Goal: Book appointment/travel/reservation

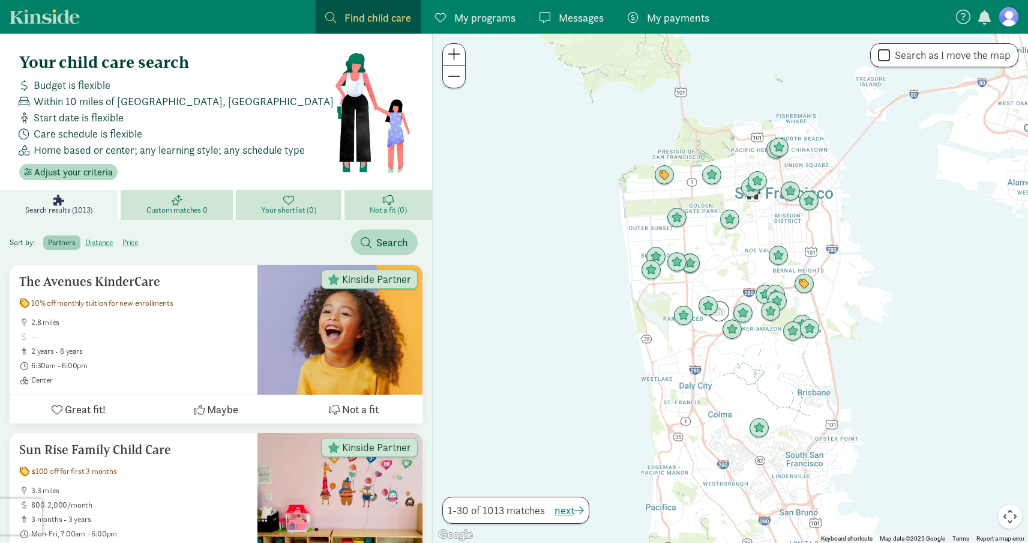
click at [349, 22] on span "Find child care" at bounding box center [378, 18] width 67 height 16
click at [652, 29] on link "My payments Pay" at bounding box center [668, 17] width 101 height 34
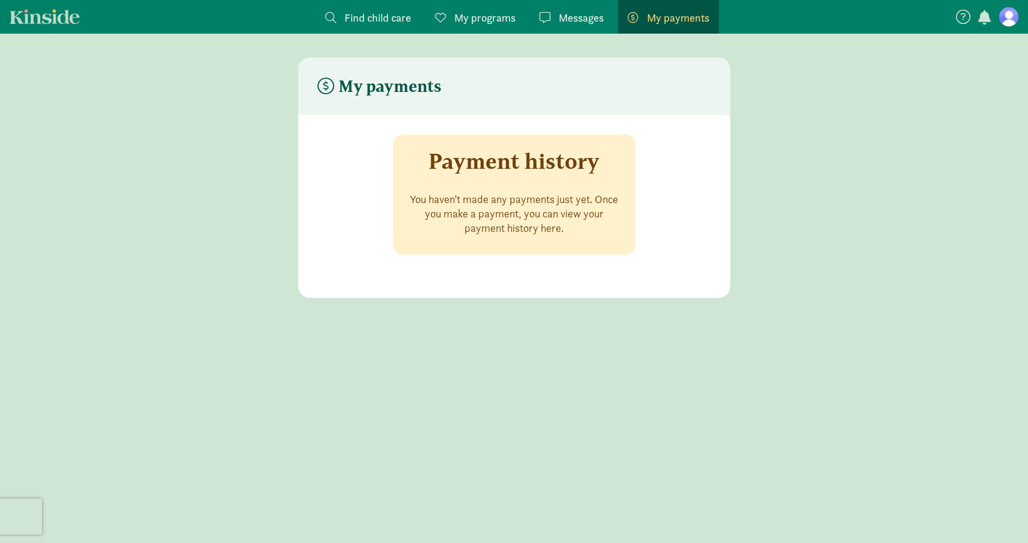
click at [570, 17] on span "Messages" at bounding box center [581, 18] width 45 height 16
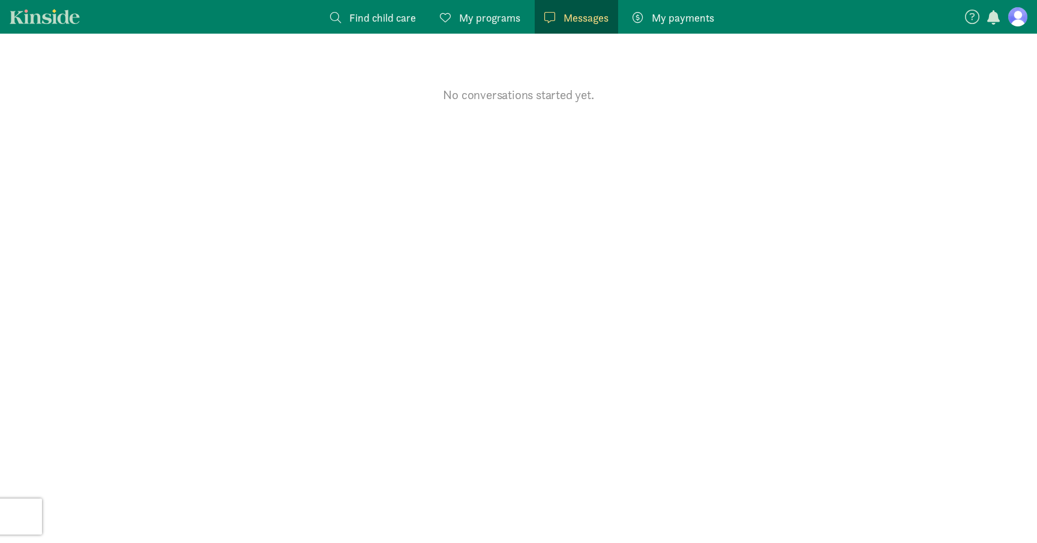
click at [467, 26] on link "My programs Programs" at bounding box center [480, 17] width 100 height 34
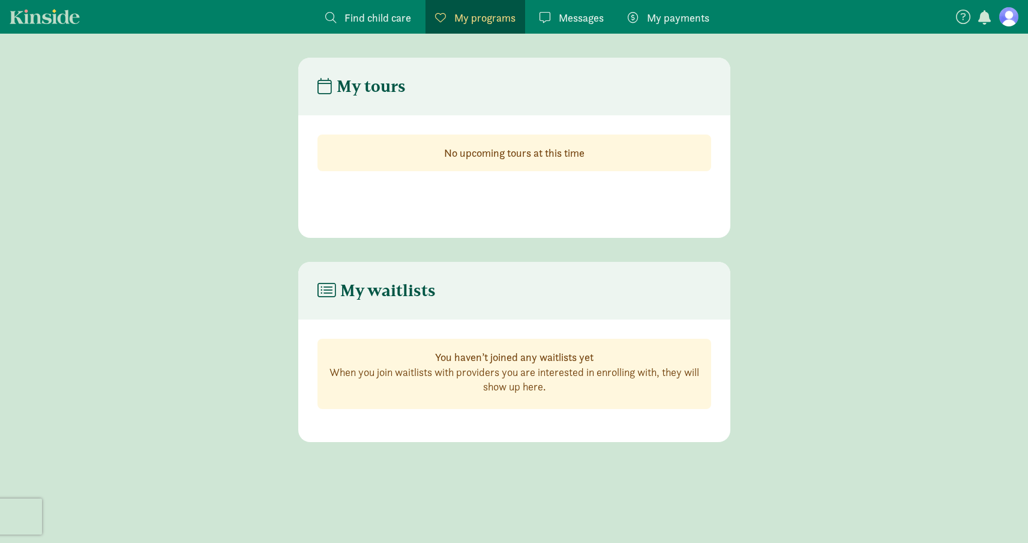
click at [357, 26] on link "Find child care Find" at bounding box center [368, 17] width 105 height 34
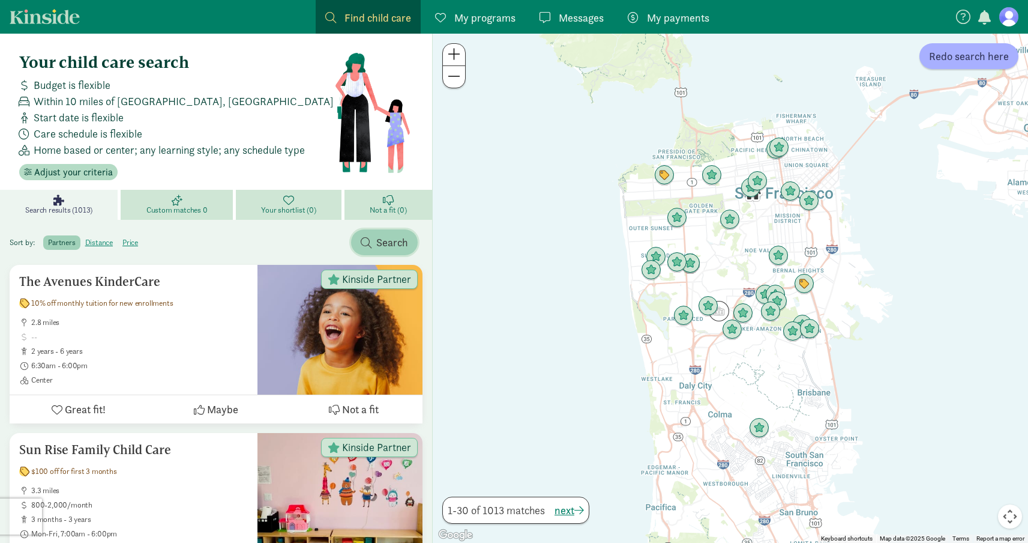
click at [393, 242] on span "Search" at bounding box center [392, 242] width 32 height 16
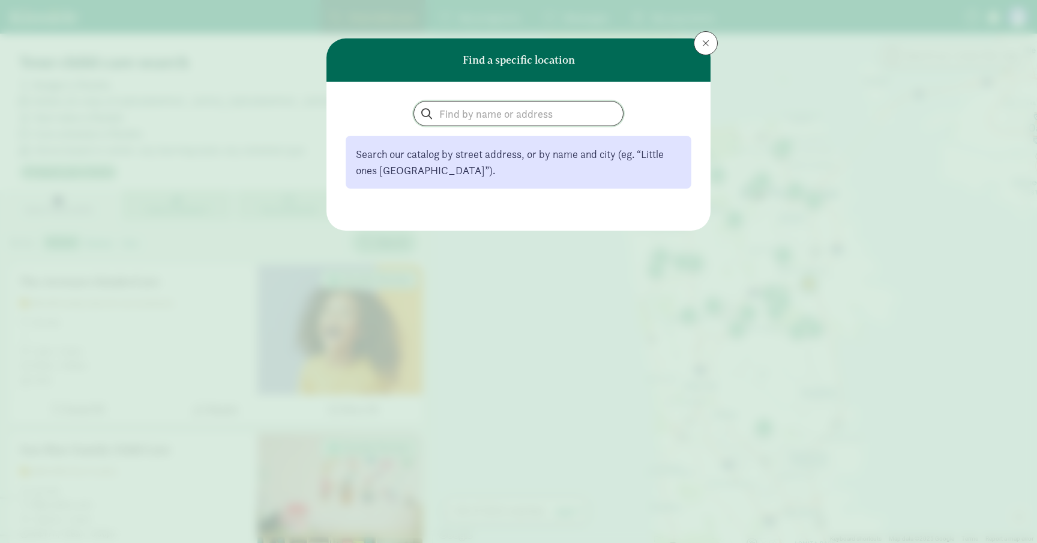
click at [460, 115] on input "search" at bounding box center [518, 113] width 209 height 24
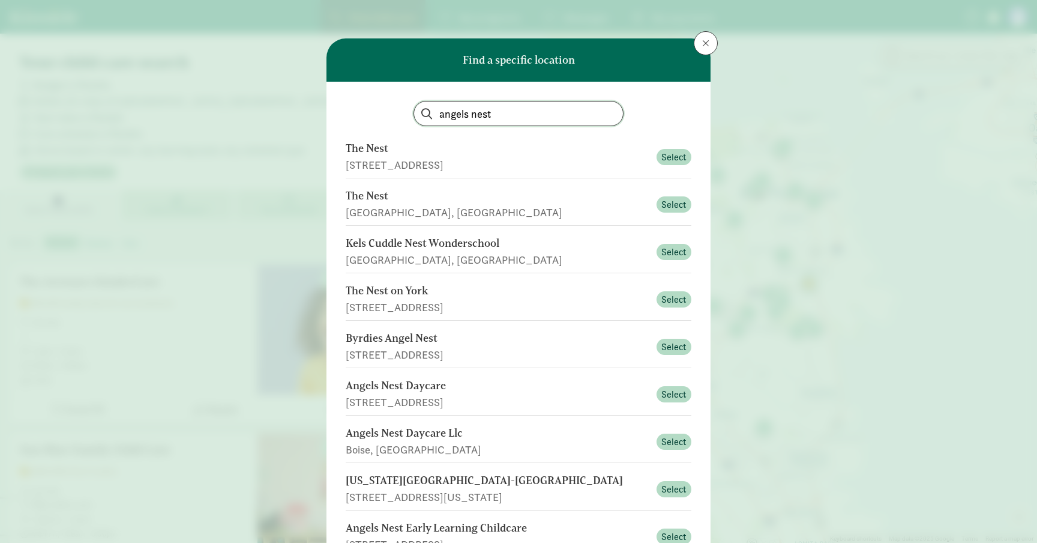
click at [502, 115] on input "angels nest" at bounding box center [518, 113] width 209 height 24
type input "angels nest [GEOGRAPHIC_DATA]"
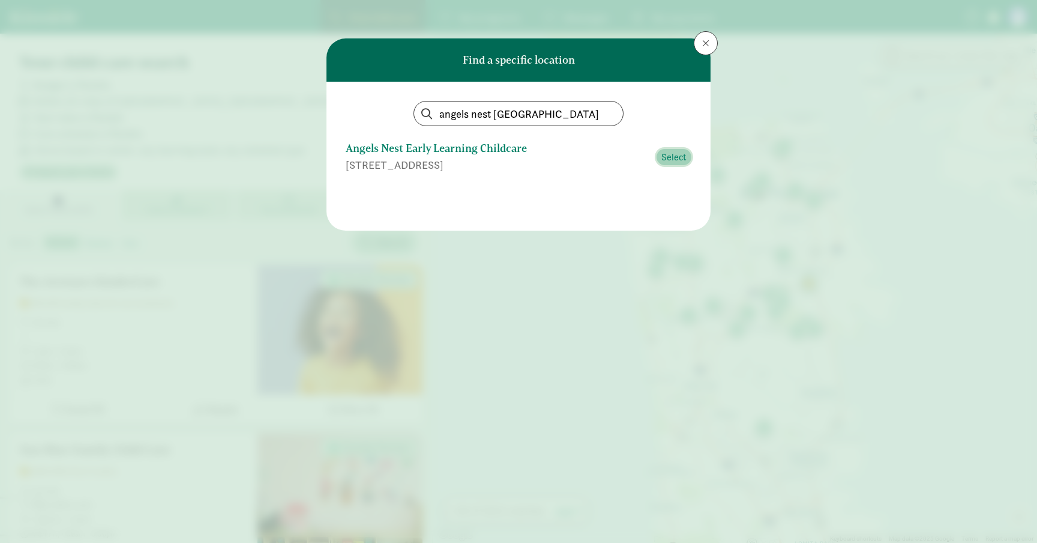
click at [688, 159] on button "Select" at bounding box center [674, 157] width 35 height 17
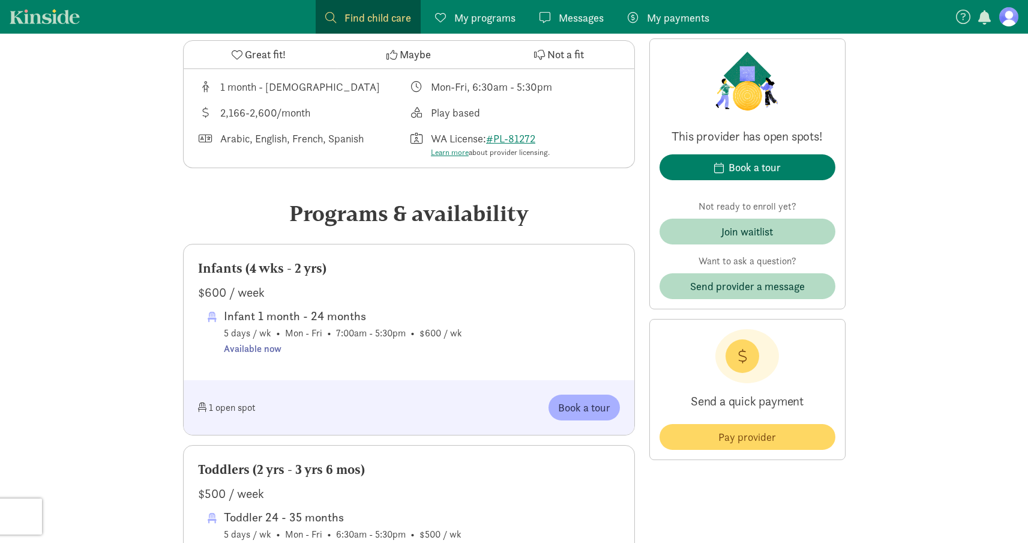
scroll to position [423, 0]
click at [741, 172] on div "Book a tour" at bounding box center [755, 167] width 52 height 16
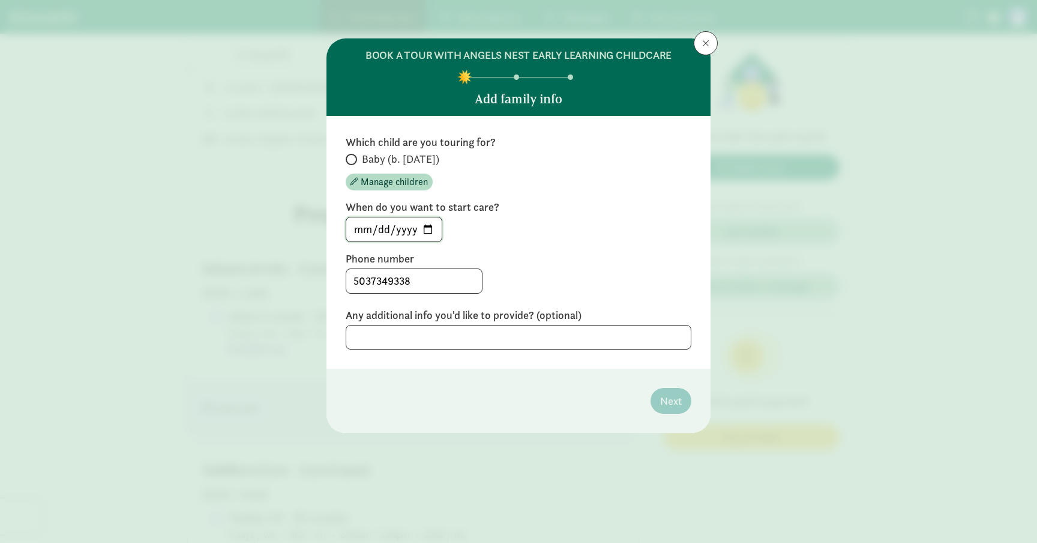
click at [430, 229] on input "[DATE]" at bounding box center [393, 229] width 95 height 24
type input "[DATE]"
click at [558, 217] on div "[DATE]" at bounding box center [519, 229] width 346 height 25
click at [478, 335] on textarea at bounding box center [519, 337] width 346 height 25
click at [403, 182] on span "Manage children" at bounding box center [394, 182] width 67 height 14
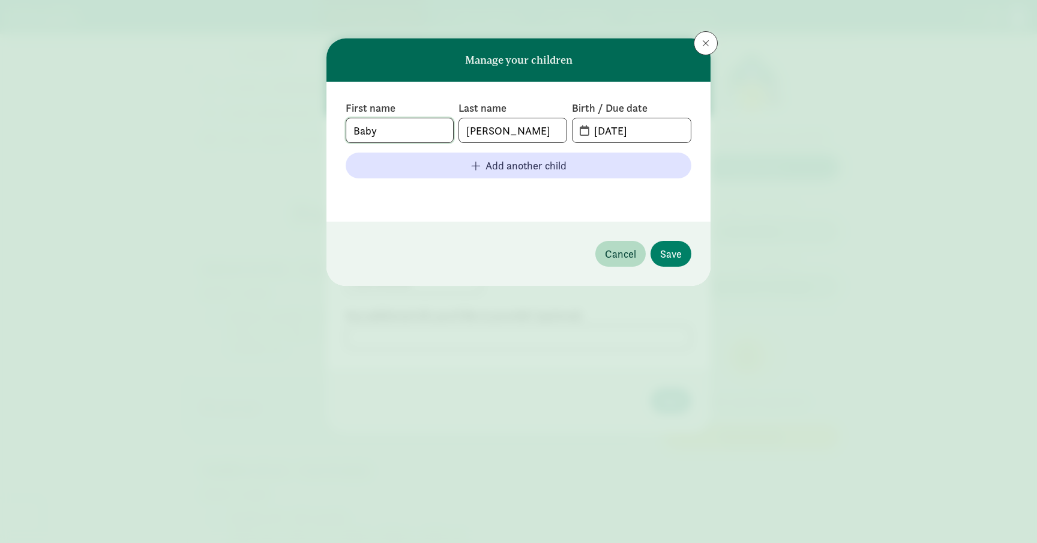
drag, startPoint x: 400, startPoint y: 125, endPoint x: 253, endPoint y: 125, distance: 147.1
click at [253, 125] on div "Manage your children First name Baby Last name Bogdan Birth / Due date 04-05-20…" at bounding box center [518, 271] width 1037 height 543
type input "Nina"
click at [633, 118] on input "04-05-2025" at bounding box center [639, 130] width 104 height 24
click at [621, 133] on input "04-05-2025" at bounding box center [639, 130] width 104 height 24
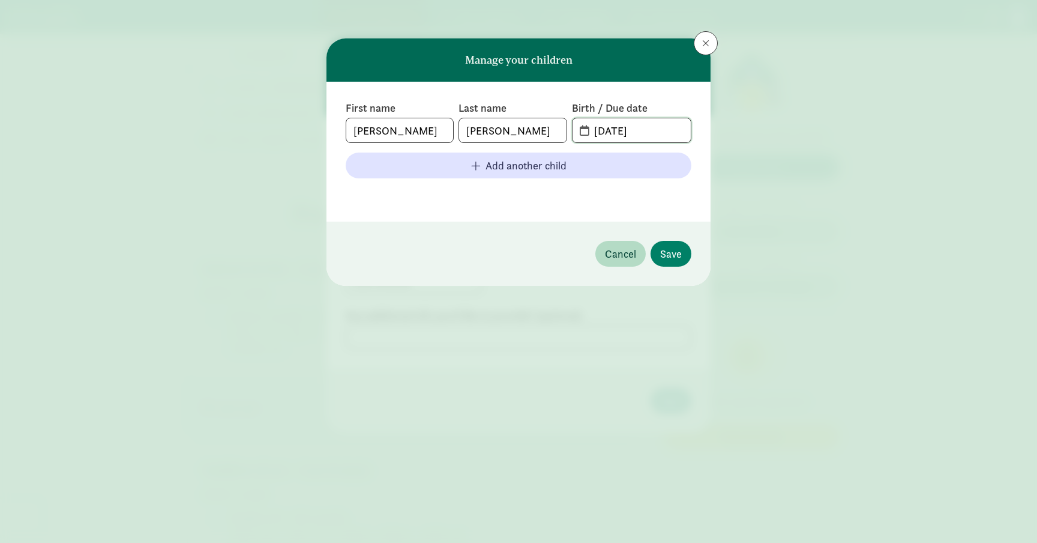
type input "04-10-2025"
click at [619, 198] on footer at bounding box center [519, 195] width 346 height 14
click at [677, 255] on span "Save" at bounding box center [671, 254] width 22 height 16
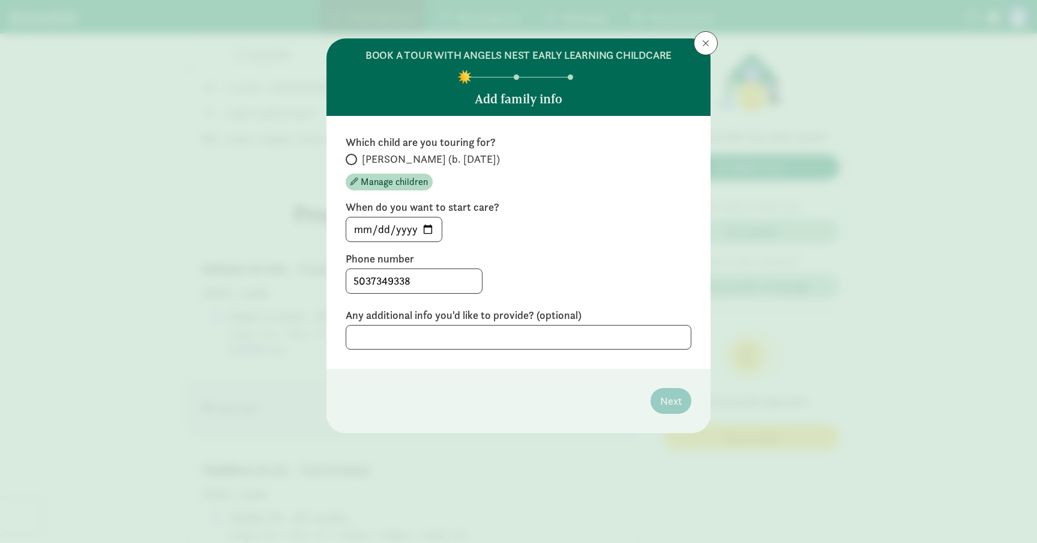
click at [363, 159] on span "Nina (b. April 2025)" at bounding box center [431, 159] width 138 height 14
click at [354, 159] on input "Nina (b. April 2025)" at bounding box center [350, 160] width 8 height 8
radio input "true"
click at [384, 336] on textarea at bounding box center [519, 337] width 346 height 25
type textarea "Our daughter, Nina, w"
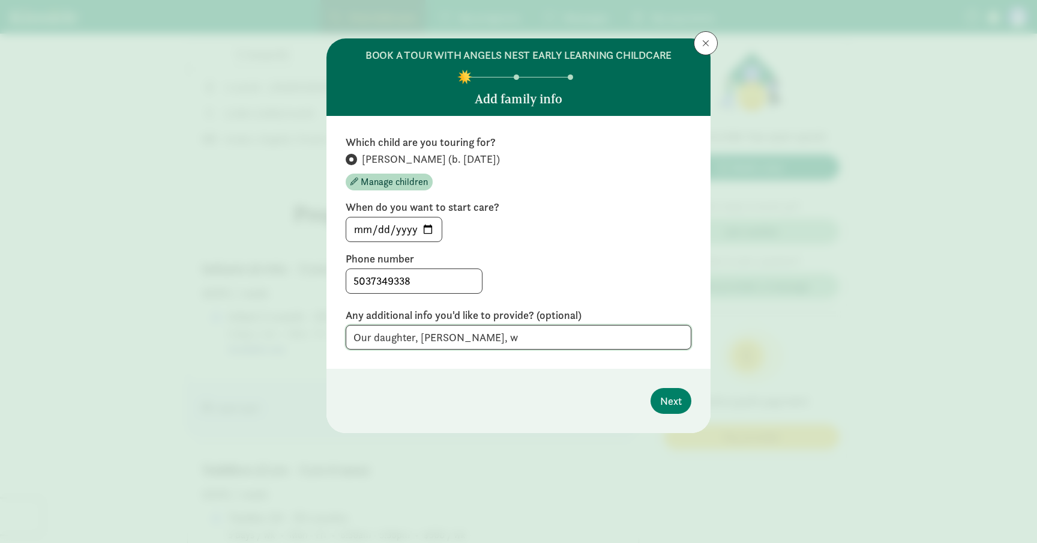
click at [373, 335] on textarea "Our daughter, Nina, w" at bounding box center [519, 337] width 346 height 25
click at [674, 408] on span "Next" at bounding box center [671, 401] width 22 height 16
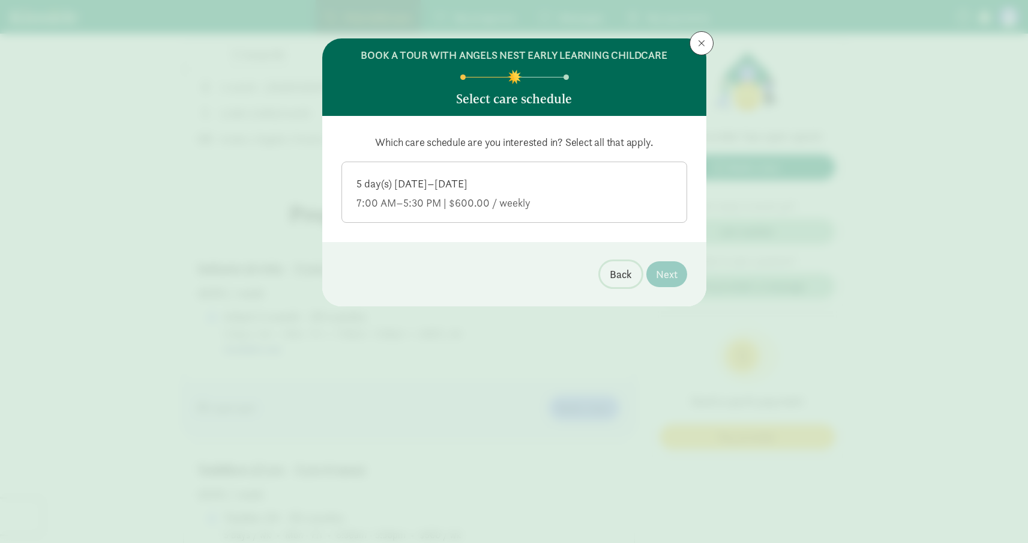
click at [623, 271] on span "Back" at bounding box center [621, 274] width 22 height 16
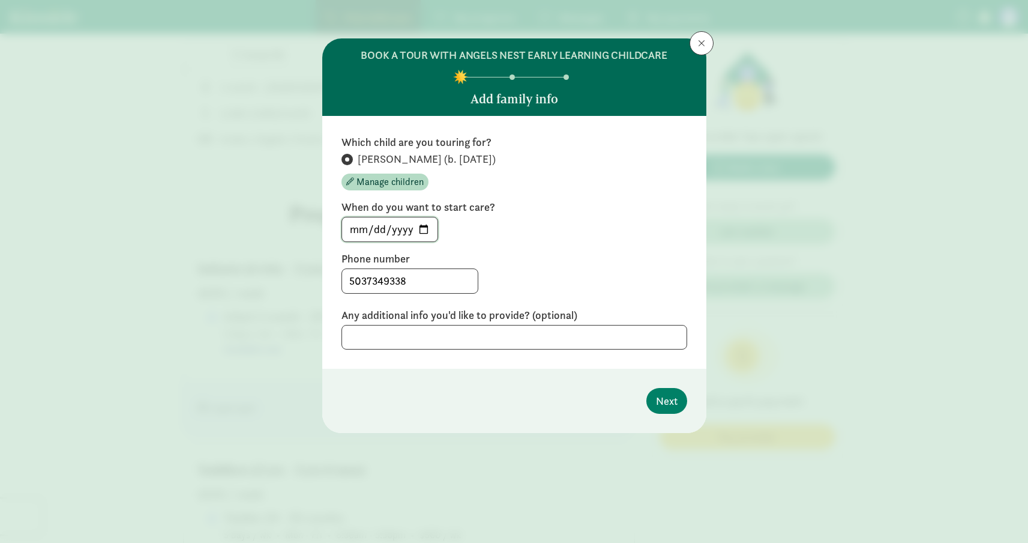
click at [419, 231] on input "2026-01-01" at bounding box center [389, 229] width 95 height 24
type input "2026-01-05"
click at [580, 212] on label "When do you want to start care?" at bounding box center [515, 207] width 346 height 14
click at [424, 231] on input "2026-01-05" at bounding box center [389, 229] width 95 height 24
click at [541, 227] on div "2026-01-05" at bounding box center [515, 229] width 346 height 25
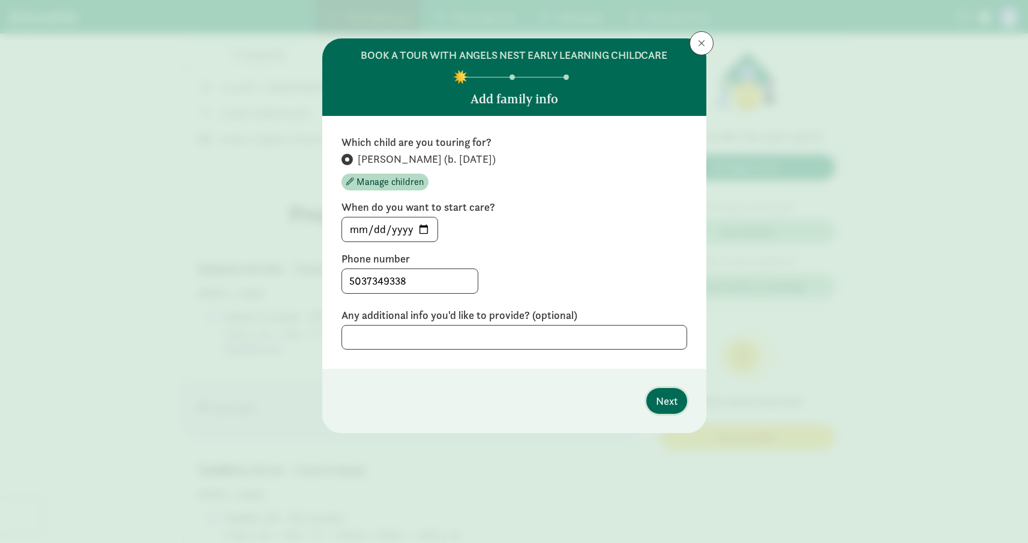
click at [664, 402] on span "Next" at bounding box center [667, 401] width 22 height 16
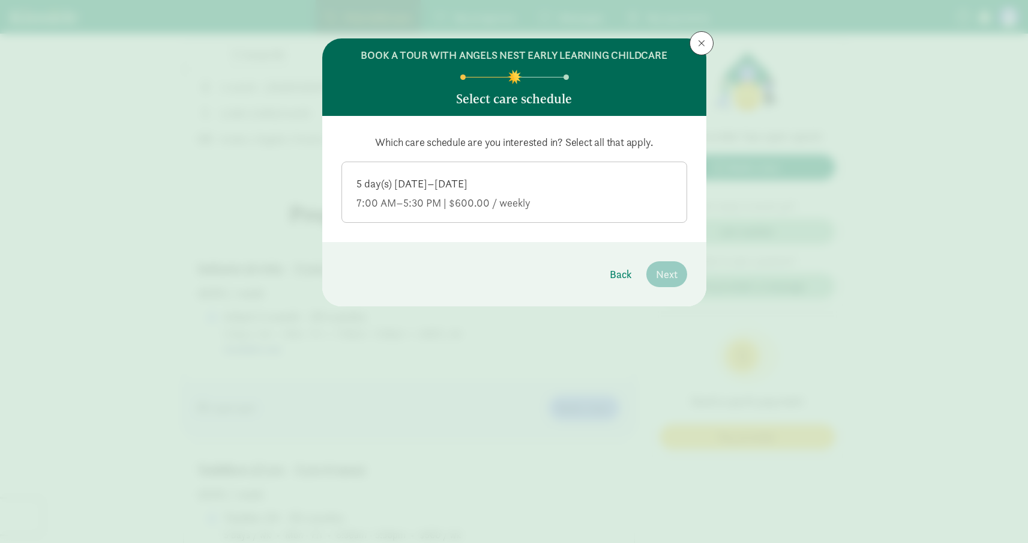
click at [588, 192] on div "5 day(s) Monday–Friday 7:00 AM–5:30 PM | $600.00 / weekly" at bounding box center [515, 194] width 316 height 34
click at [0, 0] on input "5 day(s) Monday–Friday 7:00 AM–5:30 PM | $600.00 / weekly" at bounding box center [0, 0] width 0 height 0
click at [670, 280] on span "Next" at bounding box center [667, 274] width 22 height 16
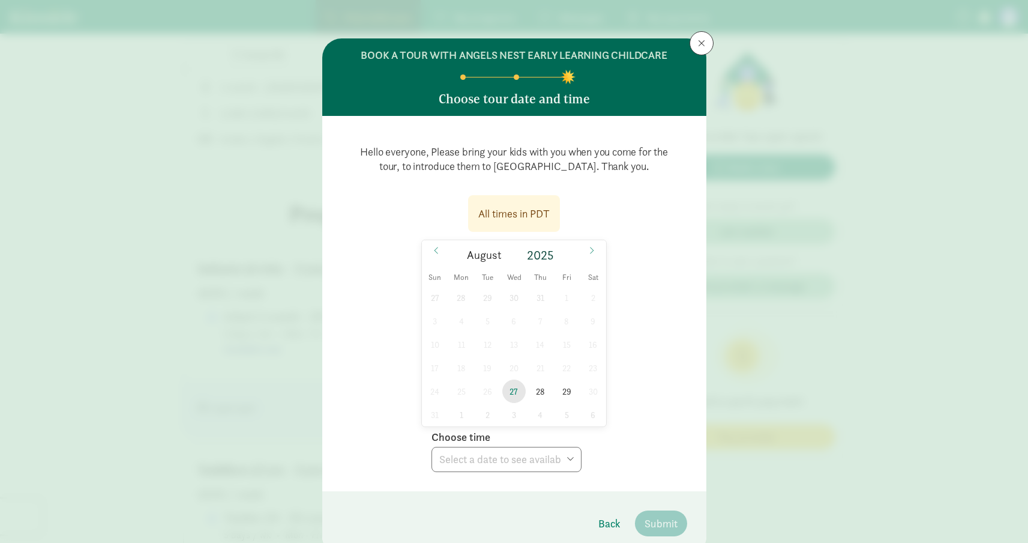
click at [510, 392] on span "27" at bounding box center [514, 390] width 23 height 23
click at [501, 461] on select "Choose time 05:30 PM" at bounding box center [507, 459] width 150 height 25
click at [531, 395] on span "28" at bounding box center [540, 390] width 23 height 23
click at [504, 470] on select "Choose time 05:00 PM 05:30 PM" at bounding box center [507, 459] width 150 height 25
click at [564, 386] on span "29" at bounding box center [566, 390] width 23 height 23
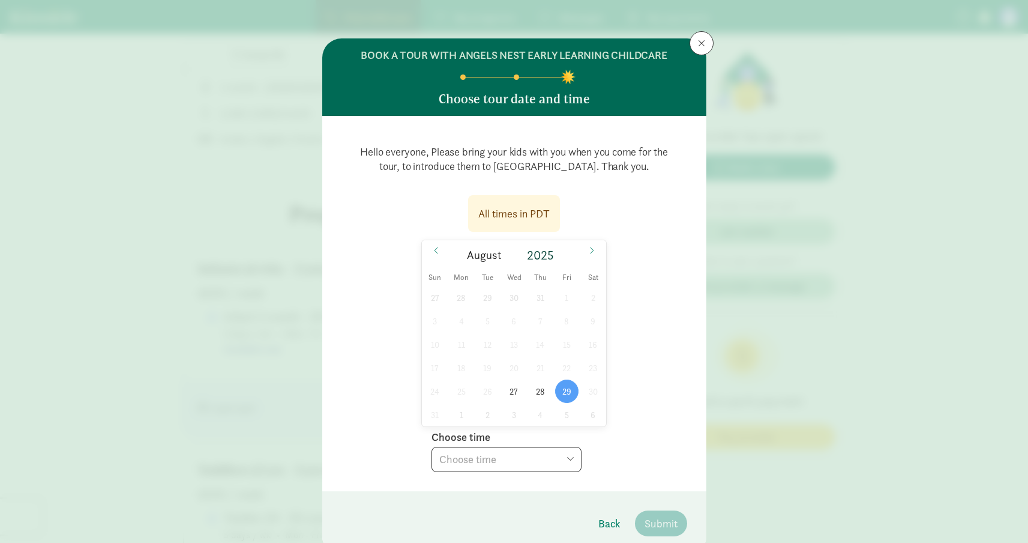
click at [519, 456] on select "Choose time 05:00 PM 05:30 PM" at bounding box center [507, 459] width 150 height 25
click at [537, 388] on span "28" at bounding box center [540, 390] width 23 height 23
click at [497, 450] on select "Choose time 05:00 PM 05:30 PM" at bounding box center [507, 459] width 150 height 25
select select "2025-08-28T17:30:00.000-07:00"
click at [432, 447] on select "Choose time 05:00 PM 05:30 PM" at bounding box center [507, 459] width 150 height 25
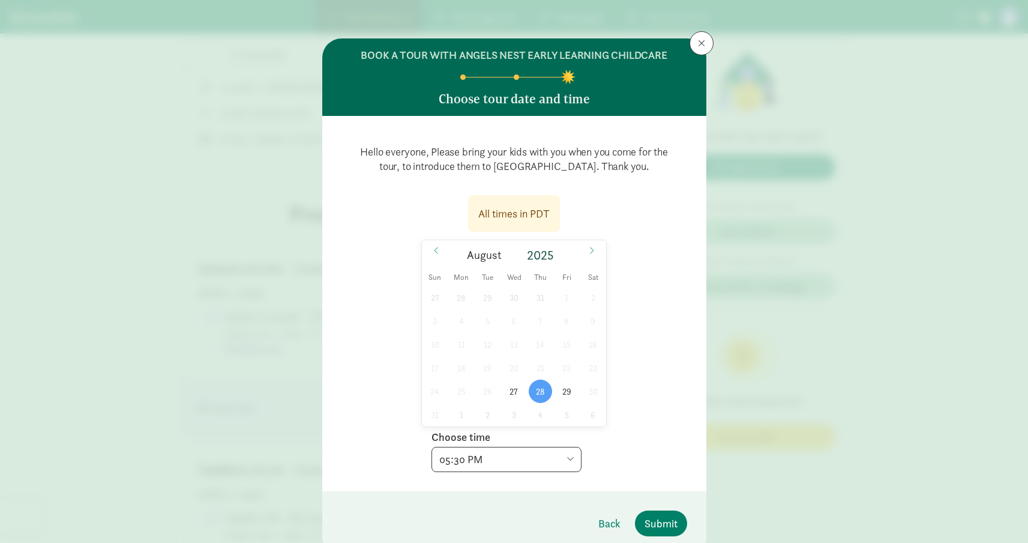
click at [644, 420] on div "All times in PDT 08/28/2025 August 2025 Sun Mon Tue Wed Thu Fri Sat 27 28 29 30…" at bounding box center [515, 330] width 346 height 284
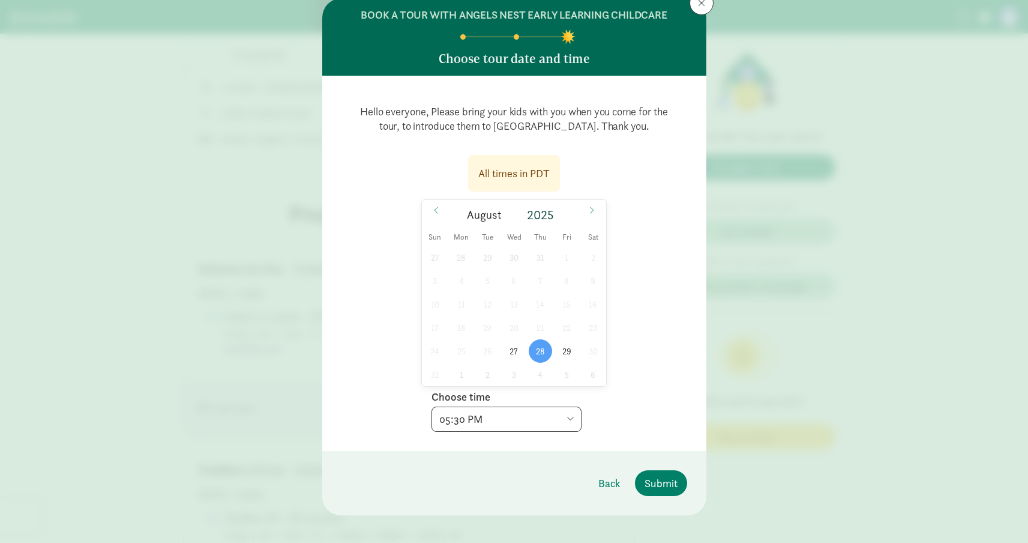
scroll to position [51, 0]
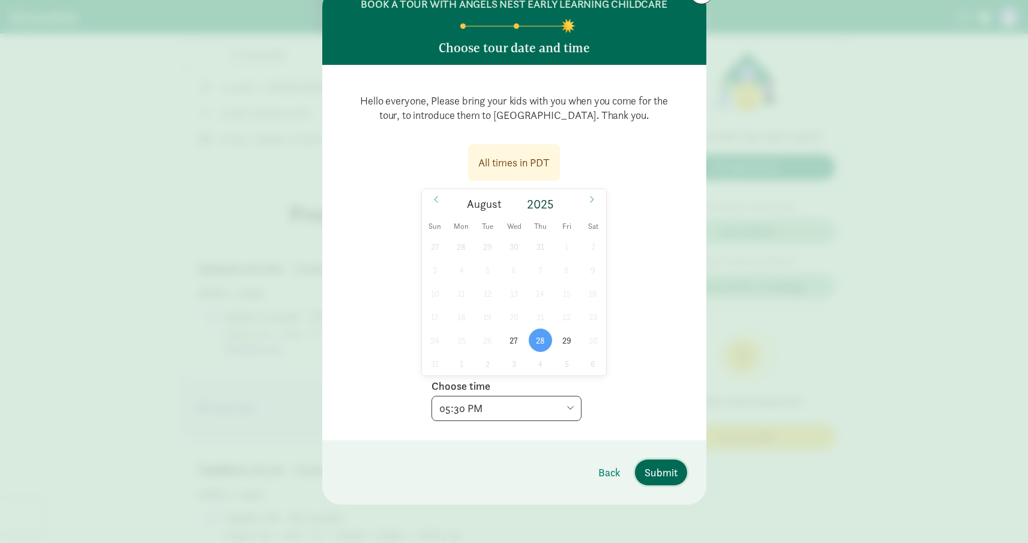
click at [653, 472] on span "Submit" at bounding box center [661, 472] width 33 height 16
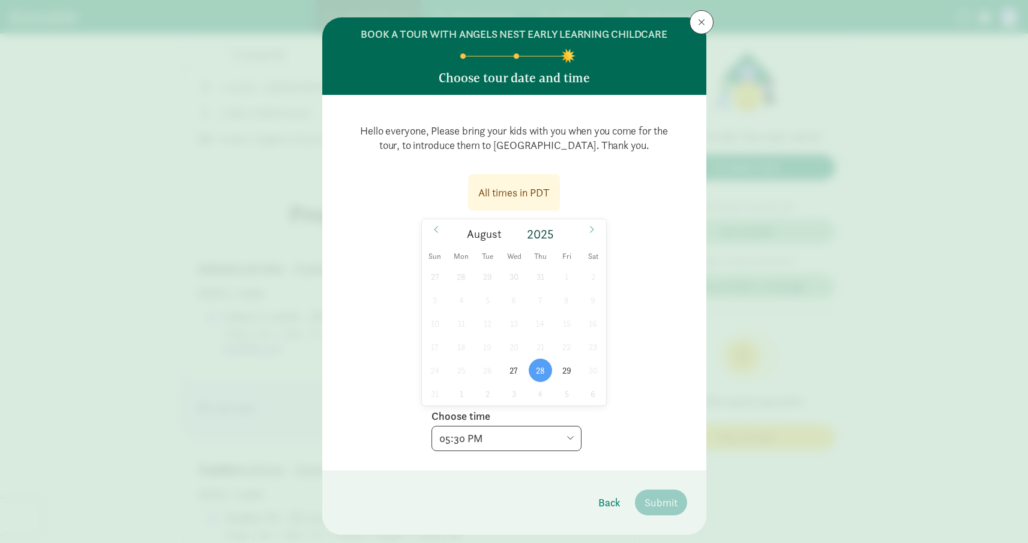
scroll to position [0, 0]
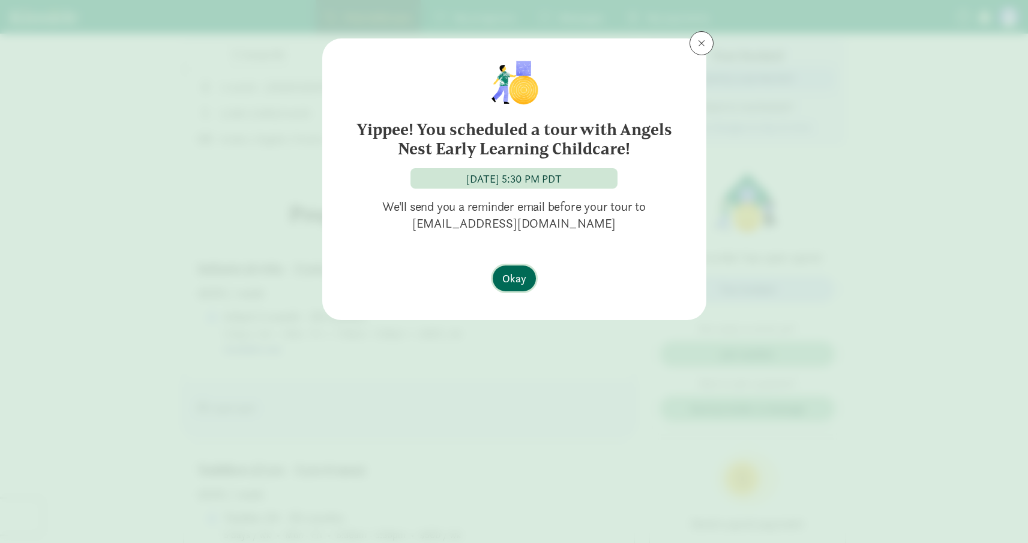
click at [507, 271] on span "Okay" at bounding box center [515, 278] width 24 height 16
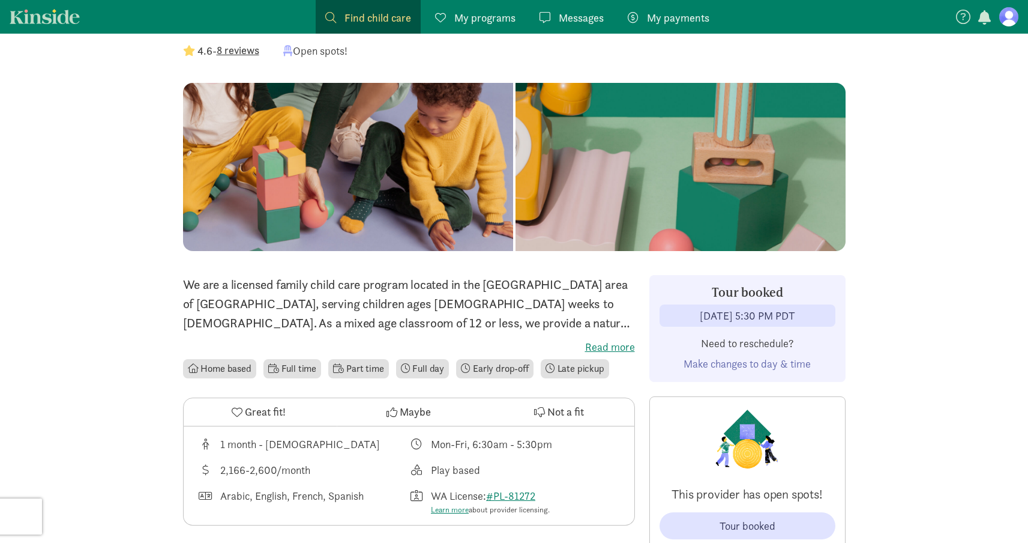
scroll to position [73, 0]
